Goal: Navigation & Orientation: Find specific page/section

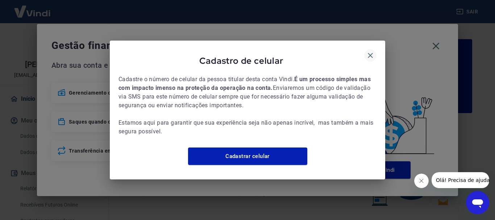
click at [371, 54] on icon "button" at bounding box center [370, 55] width 9 height 9
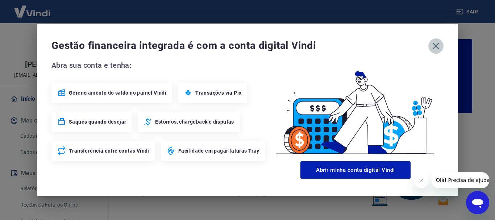
click at [434, 45] on icon "button" at bounding box center [436, 46] width 7 height 7
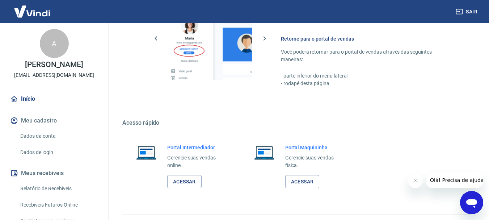
scroll to position [435, 0]
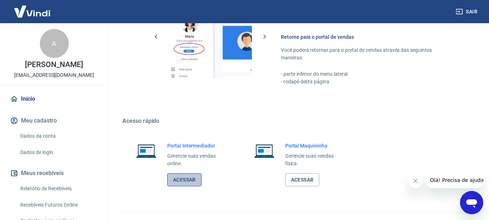
click at [180, 180] on link "Acessar" at bounding box center [184, 179] width 34 height 13
